Goal: Information Seeking & Learning: Find specific fact

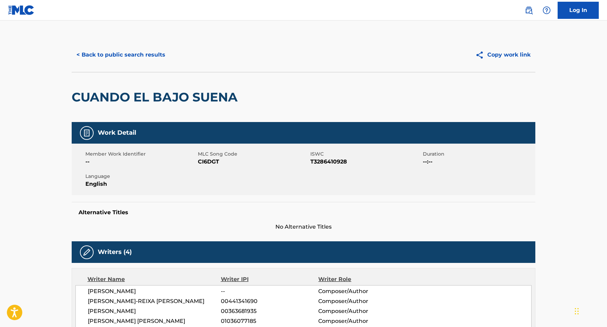
click at [84, 54] on button "< Back to public search results" at bounding box center [121, 54] width 98 height 17
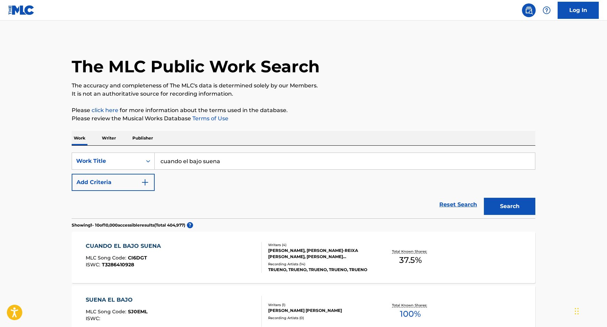
scroll to position [97, 0]
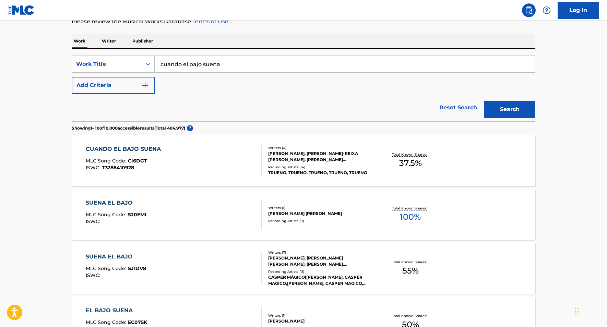
drag, startPoint x: 231, startPoint y: 66, endPoint x: 87, endPoint y: 43, distance: 146.2
paste input "All I Want For Christmas is a Cowboy"
click at [300, 84] on div "all i want for christmas is a cowboy" at bounding box center [293, 79] width 277 height 12
type input "all i want for christmas is a cowboy"
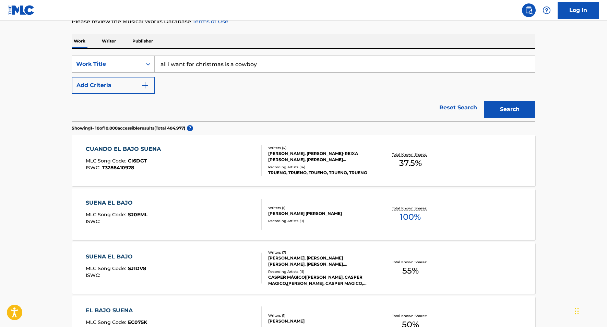
click at [513, 108] on button "Search" at bounding box center [509, 109] width 51 height 17
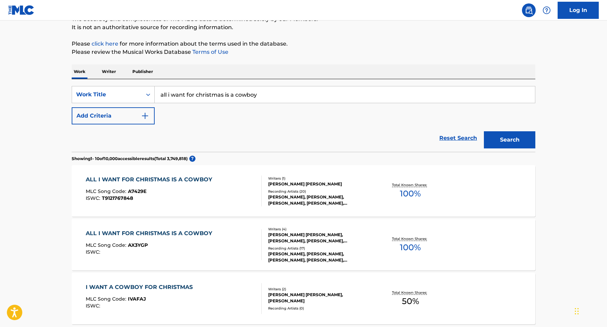
scroll to position [67, 0]
click at [172, 232] on div "ALL I WANT FOR CHRISTMAS IS A COWBOY" at bounding box center [151, 233] width 130 height 8
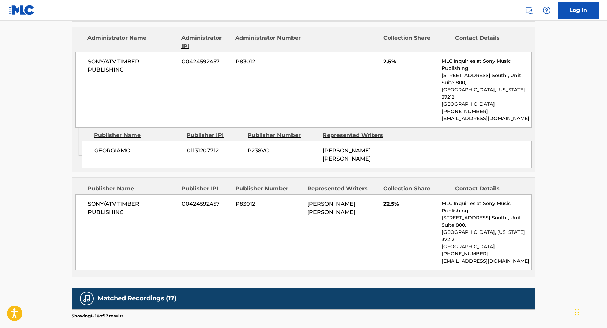
scroll to position [795, 0]
